Goal: Task Accomplishment & Management: Use online tool/utility

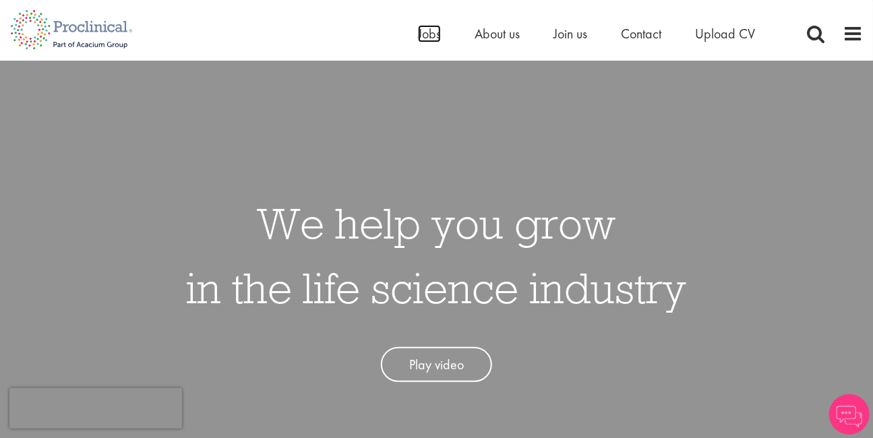
click at [418, 38] on span "Jobs" at bounding box center [429, 34] width 23 height 18
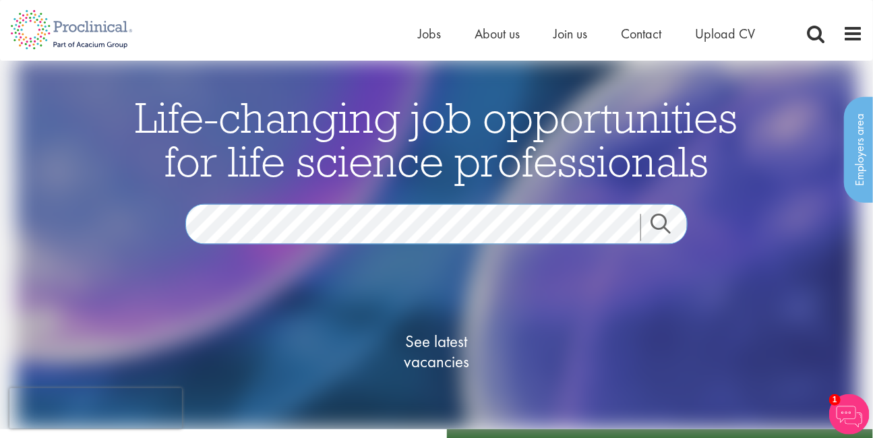
scroll to position [2, 0]
click at [455, 362] on span "See latest vacancies" at bounding box center [436, 351] width 135 height 40
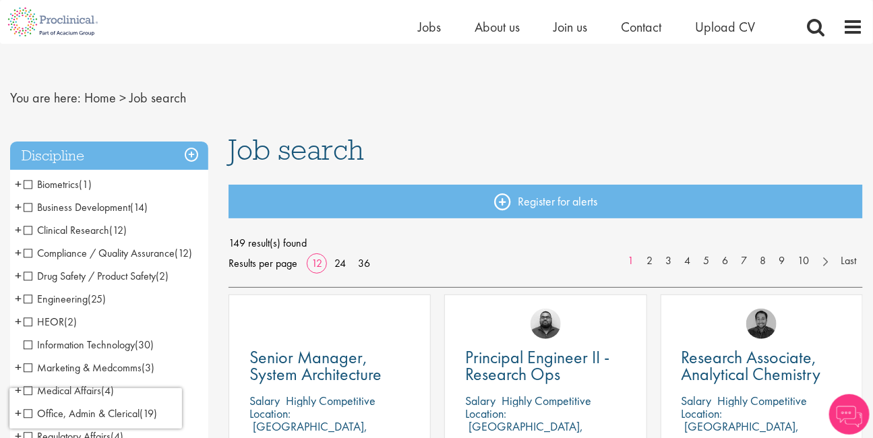
scroll to position [9, 0]
click at [115, 231] on span "(12)" at bounding box center [118, 230] width 18 height 14
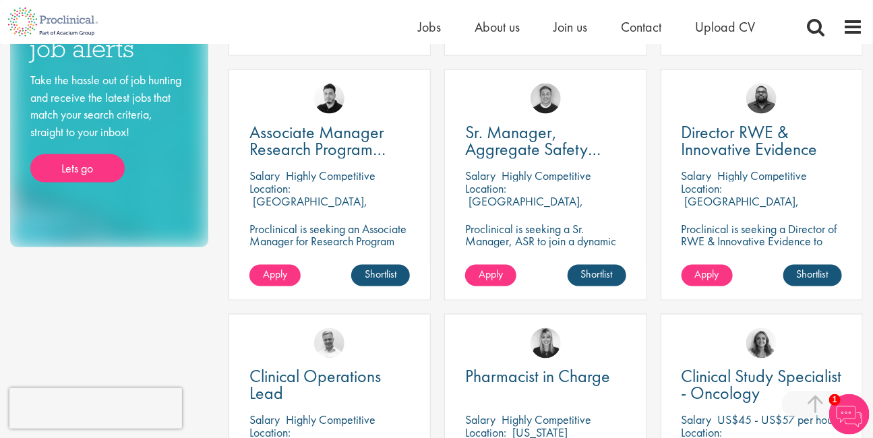
scroll to position [318, 0]
